Goal: Information Seeking & Learning: Learn about a topic

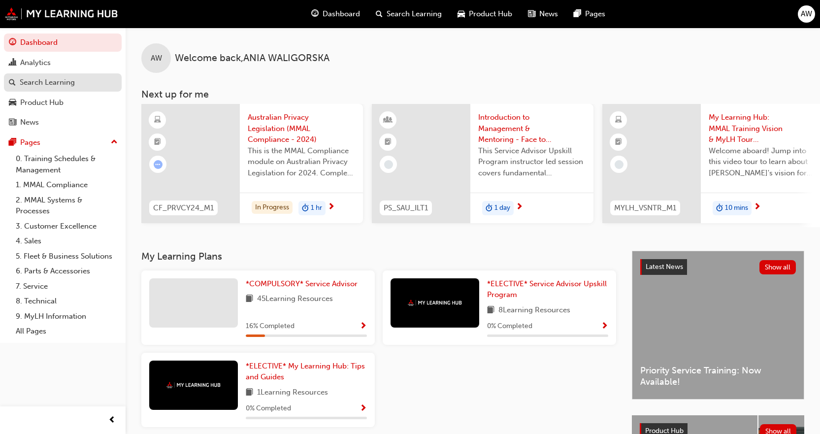
click at [79, 86] on div "Search Learning" at bounding box center [63, 82] width 108 height 12
